Goal: Task Accomplishment & Management: Use online tool/utility

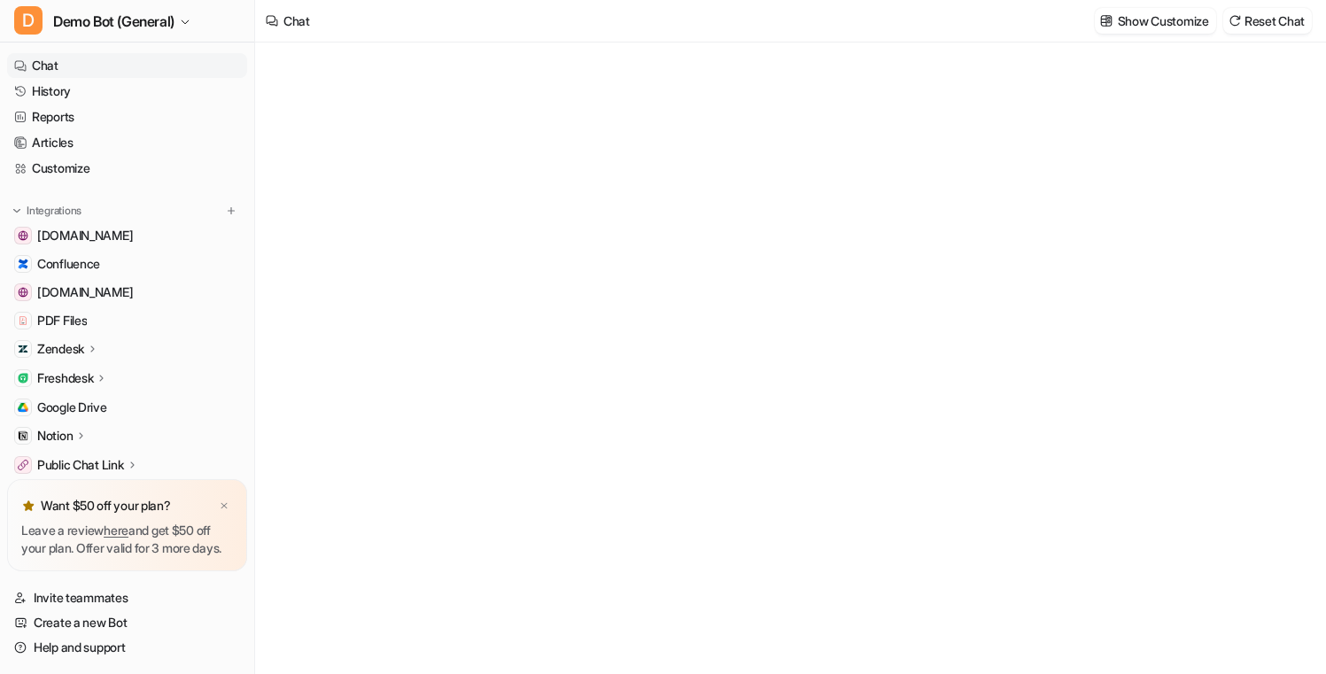
type textarea "**********"
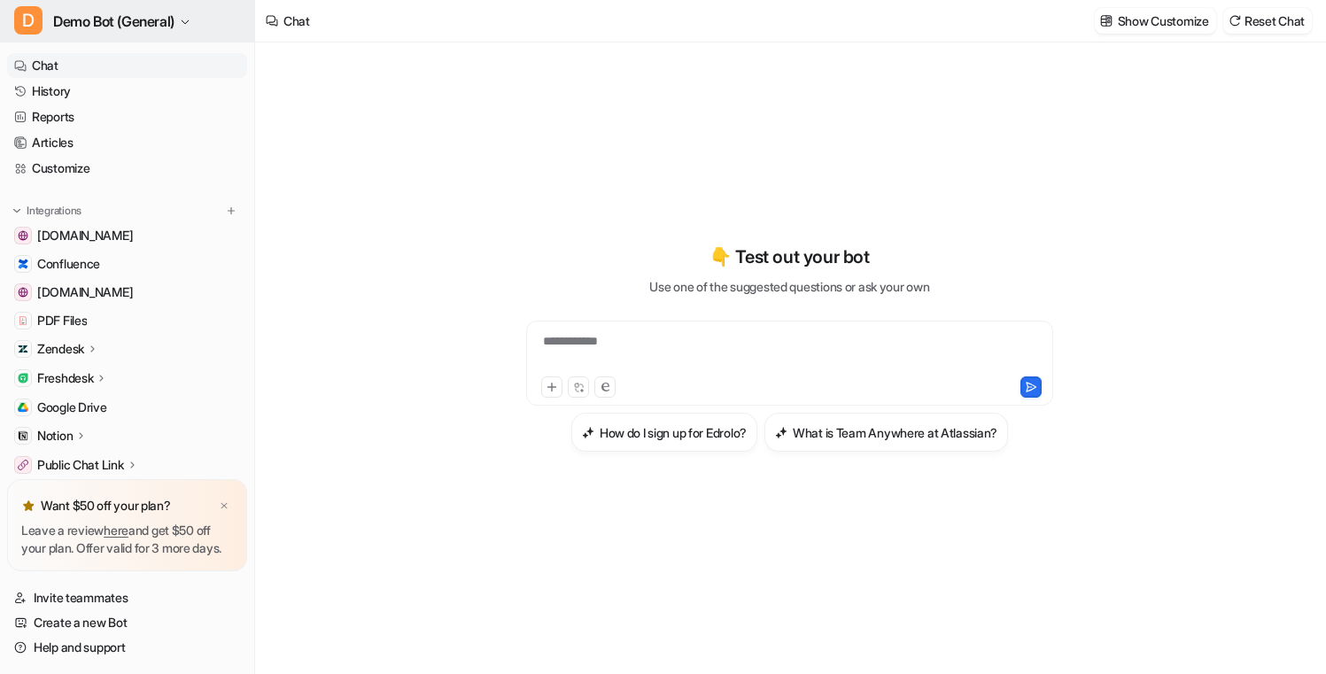
click at [75, 35] on button "D Demo Bot (General)" at bounding box center [127, 21] width 254 height 43
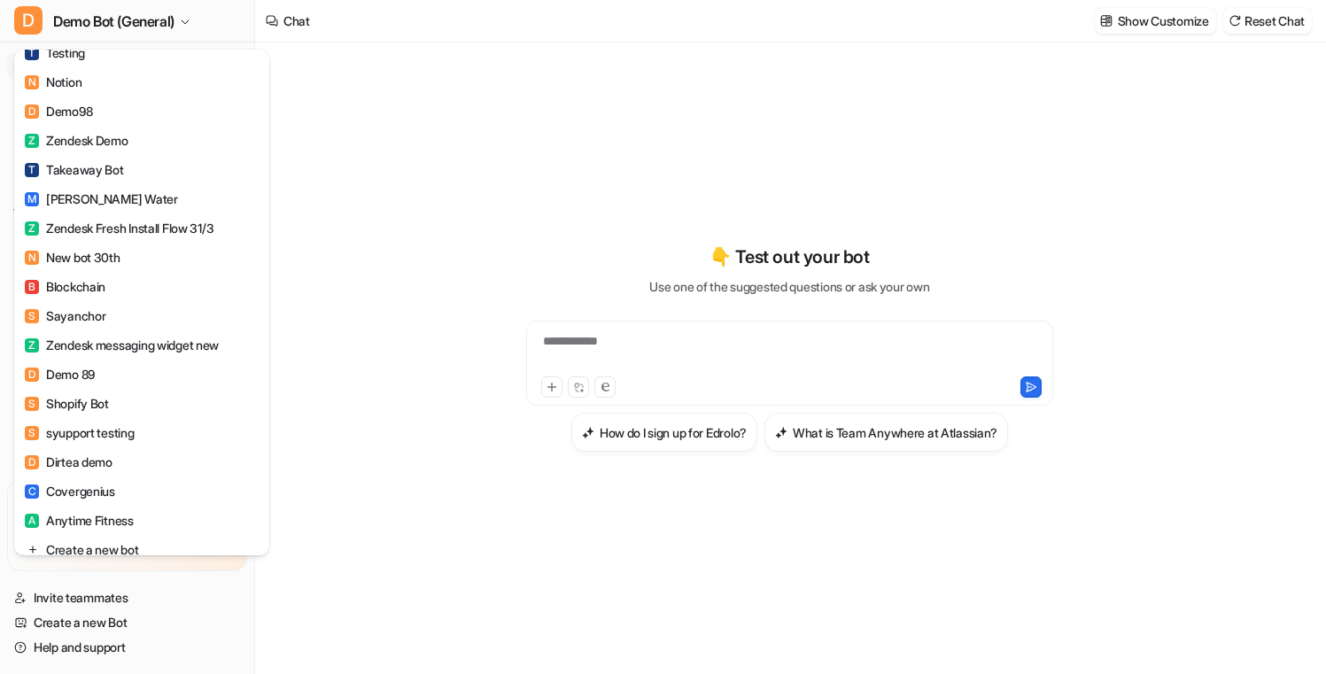
scroll to position [1710, 0]
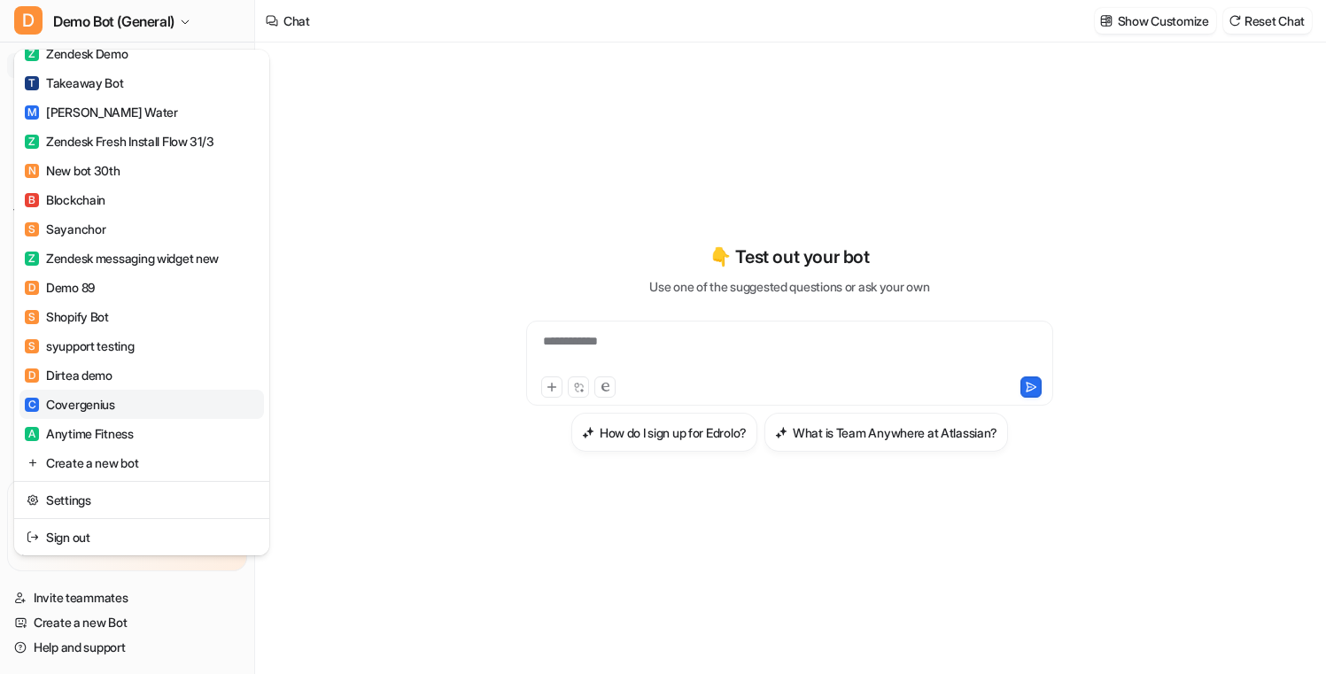
click at [92, 413] on div "C Covergenius" at bounding box center [70, 404] width 90 height 19
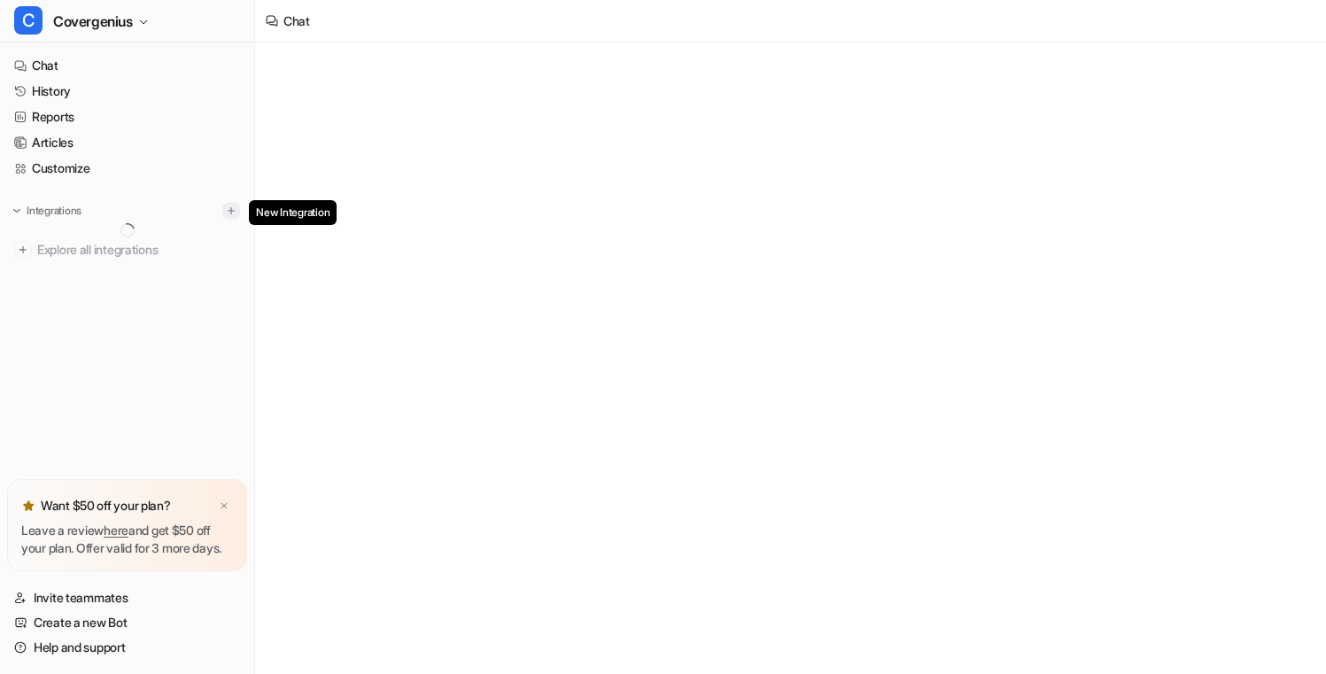
click at [238, 214] on button at bounding box center [231, 211] width 18 height 18
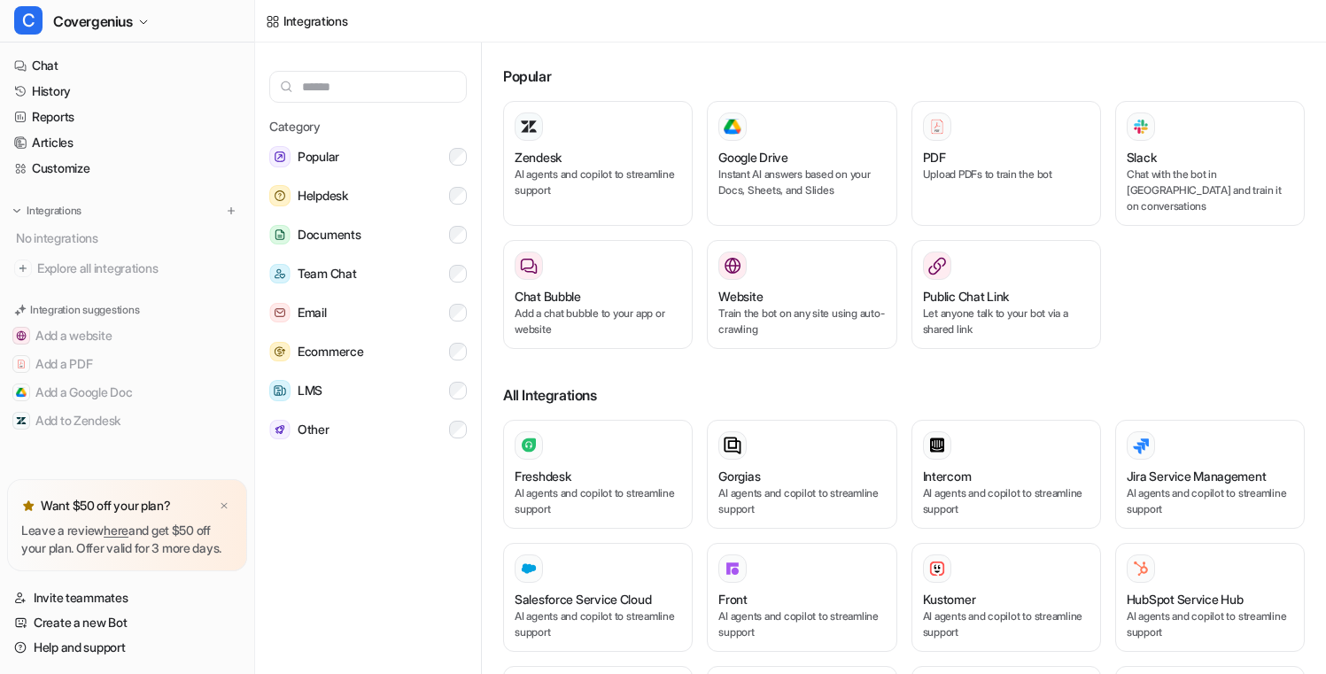
click at [489, 165] on div "Category Popular Helpdesk Documents Team Chat Email Ecommerce LMS Other Popular…" at bounding box center [790, 362] width 1071 height 639
click at [606, 167] on p "AI agents and copilot to streamline support" at bounding box center [598, 183] width 167 height 32
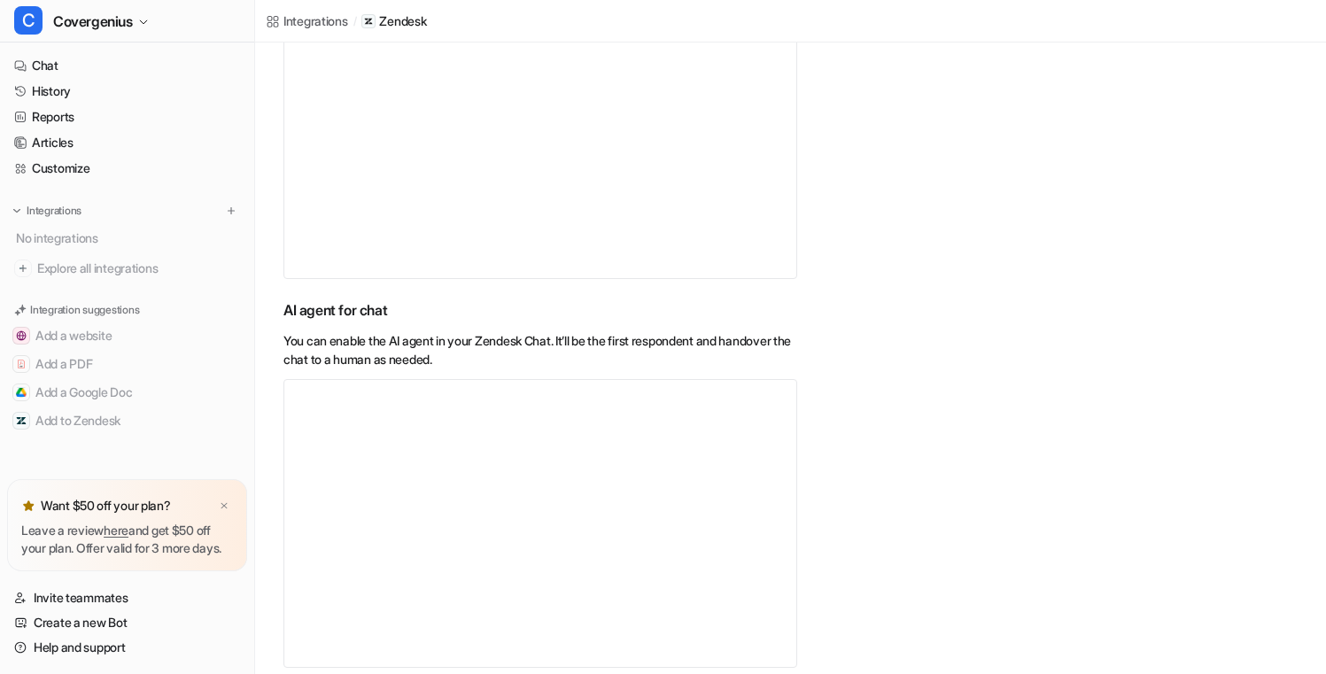
scroll to position [655, 0]
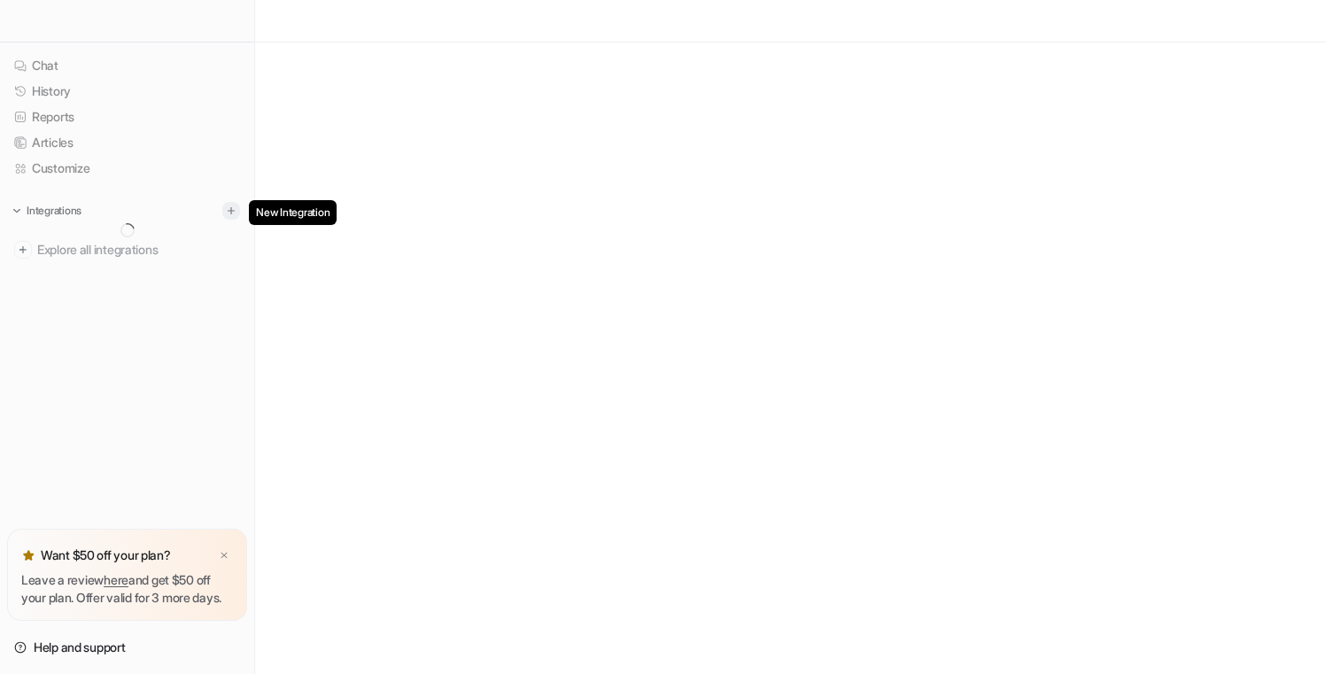
click at [237, 216] on button at bounding box center [231, 211] width 18 height 18
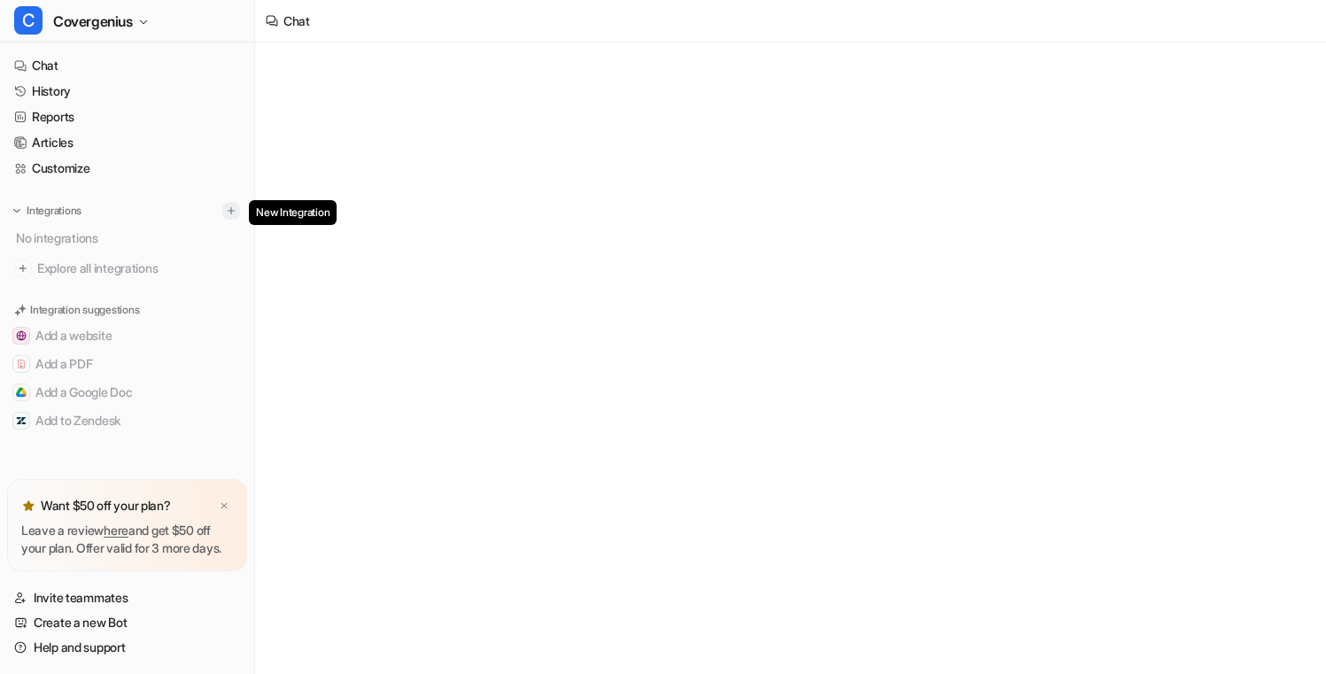
click at [238, 212] on button at bounding box center [231, 211] width 18 height 18
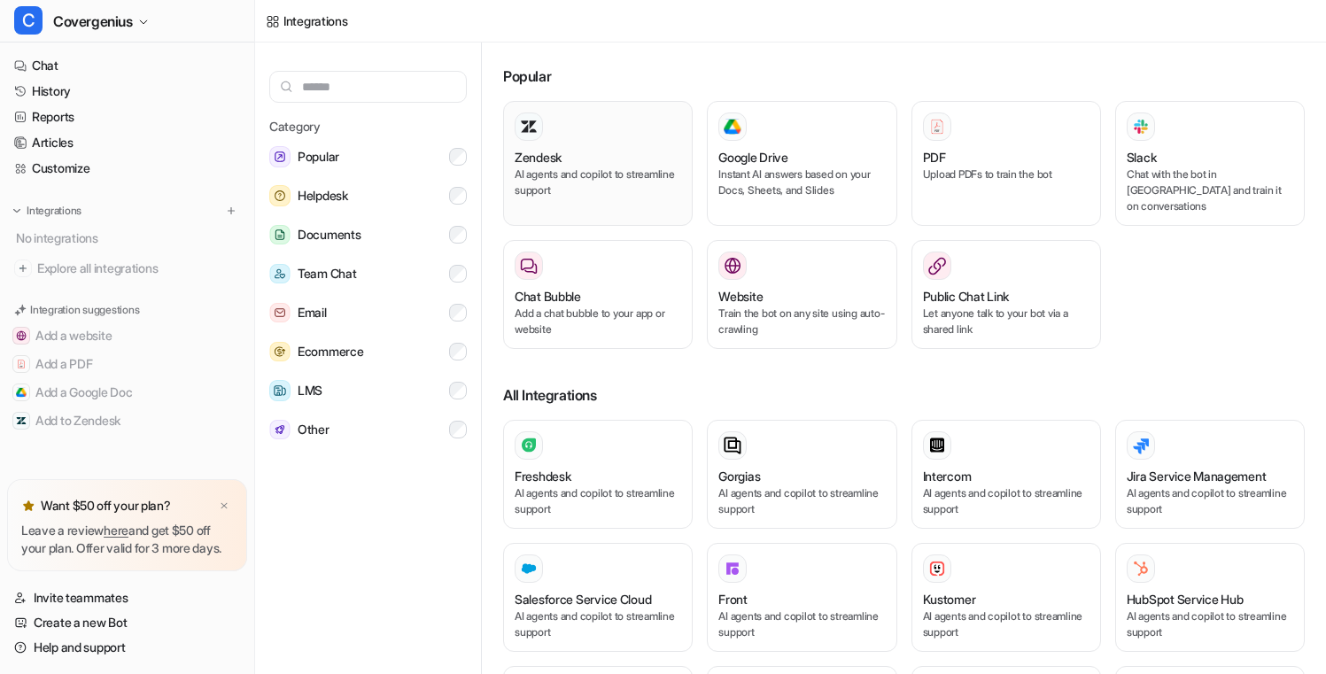
click at [588, 162] on div "Zendesk" at bounding box center [598, 157] width 167 height 19
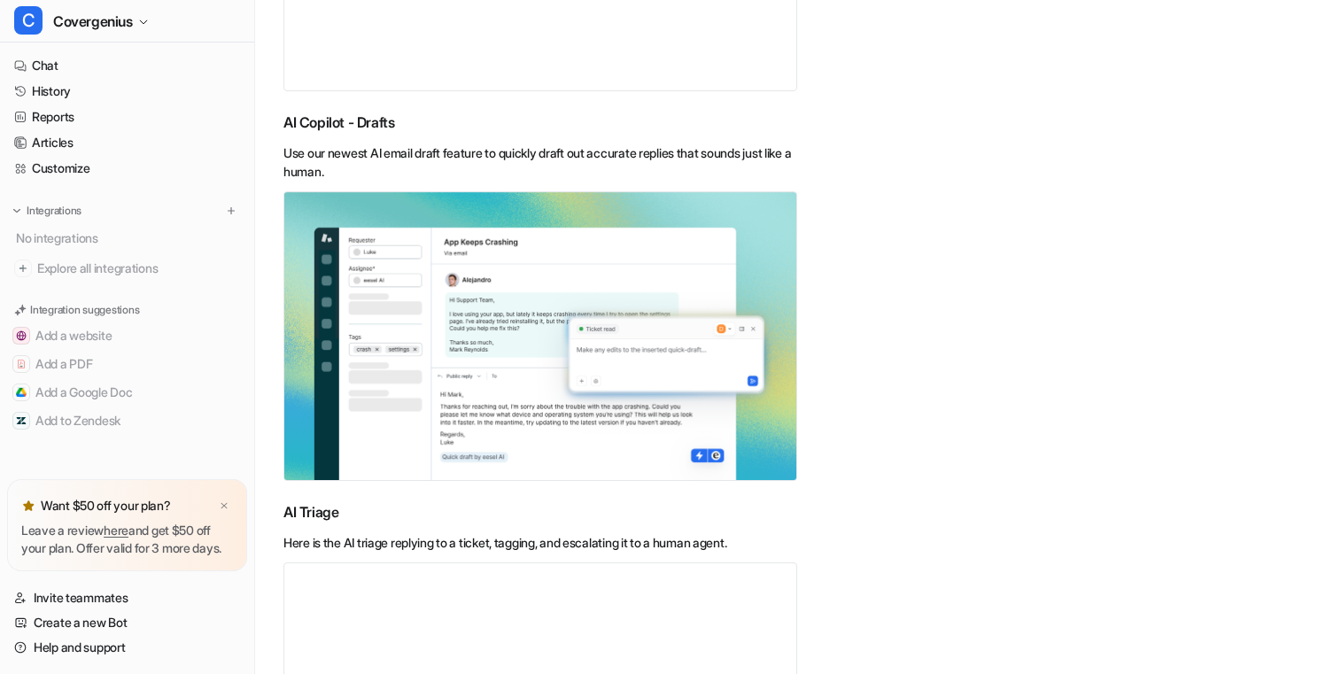
scroll to position [1749, 0]
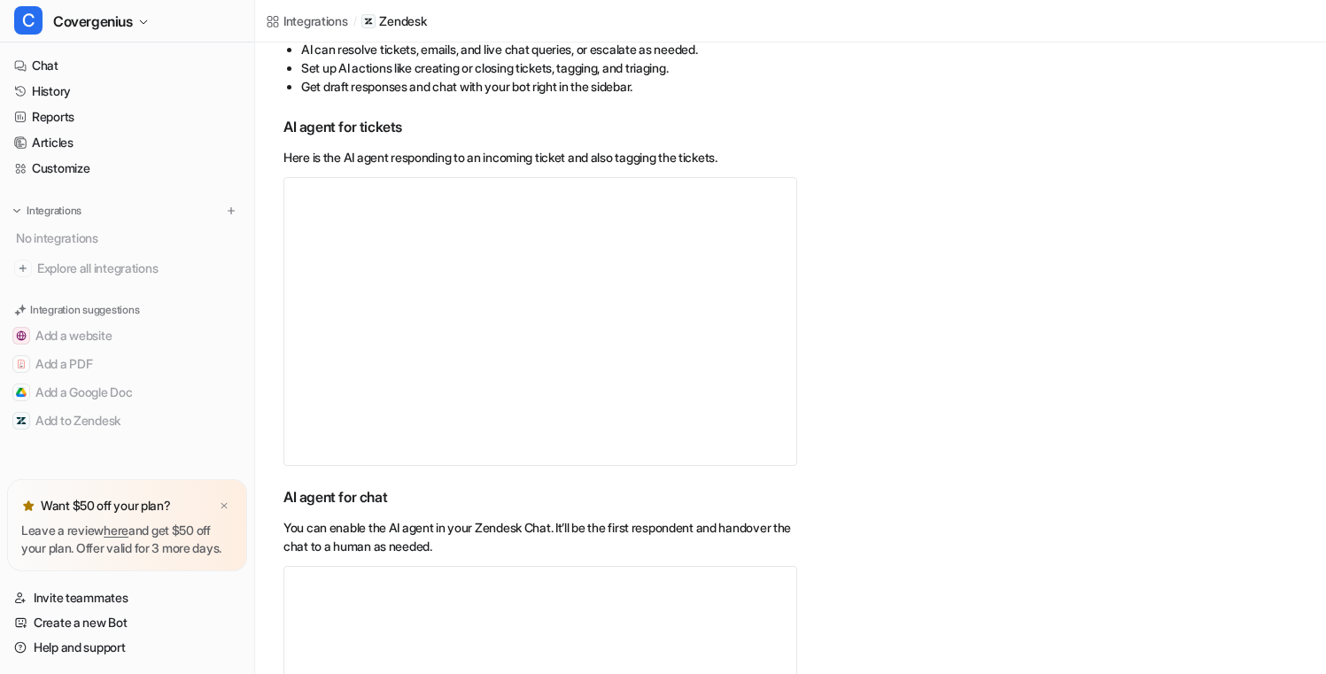
scroll to position [0, 0]
